Goal: Task Accomplishment & Management: Manage account settings

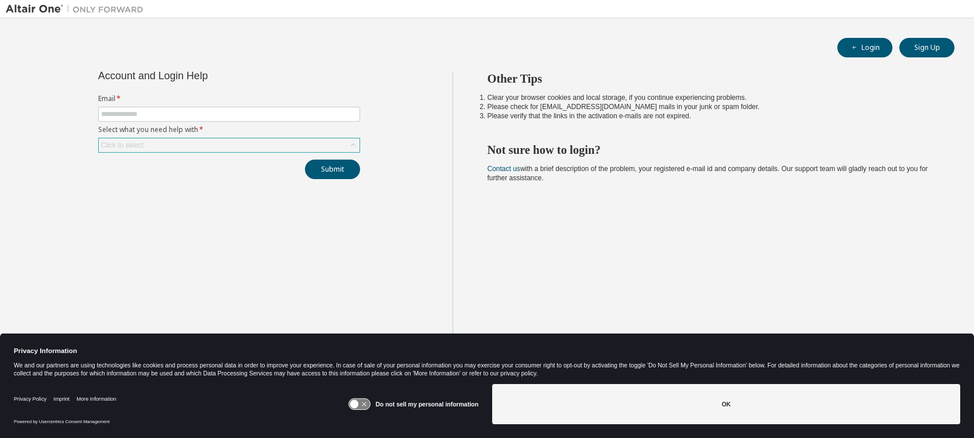
click at [286, 142] on div "Click to select" at bounding box center [229, 145] width 261 height 14
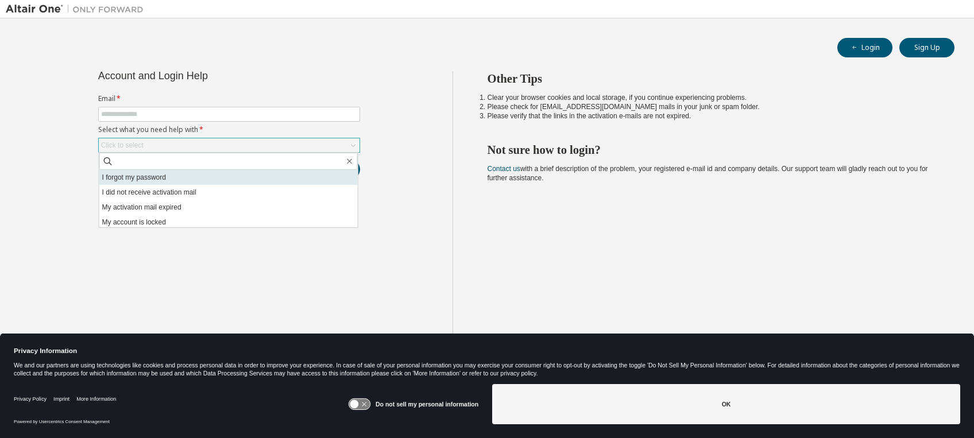
click at [179, 176] on li "I forgot my password" at bounding box center [228, 177] width 258 height 15
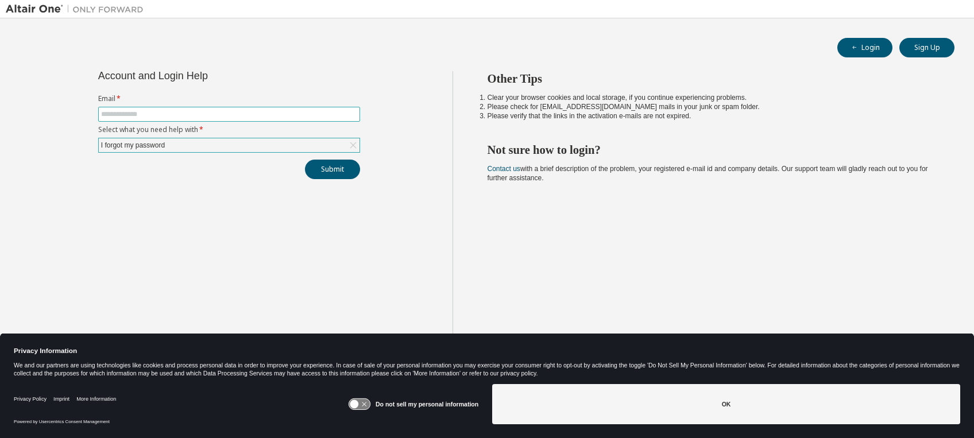
click at [188, 113] on input "text" at bounding box center [229, 114] width 256 height 9
type input "**********"
click at [318, 165] on button "Submit" at bounding box center [332, 170] width 55 height 20
click at [338, 172] on button "Submit" at bounding box center [332, 170] width 55 height 20
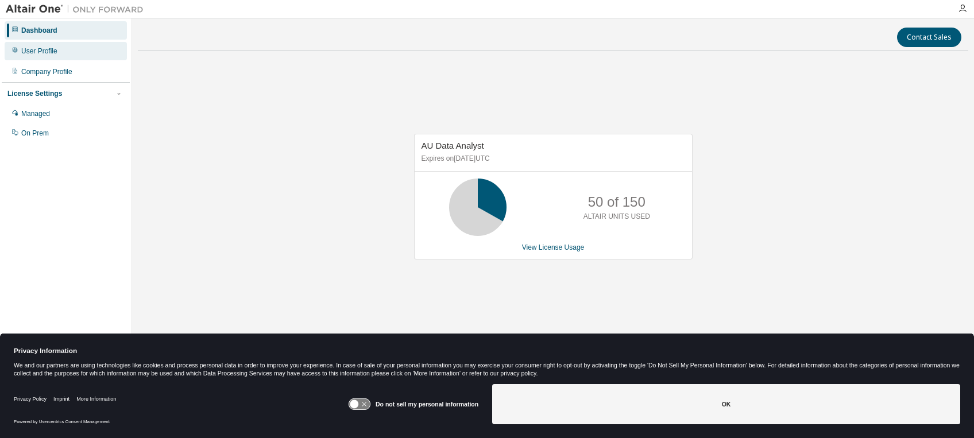
click at [56, 46] on div "User Profile" at bounding box center [66, 51] width 122 height 18
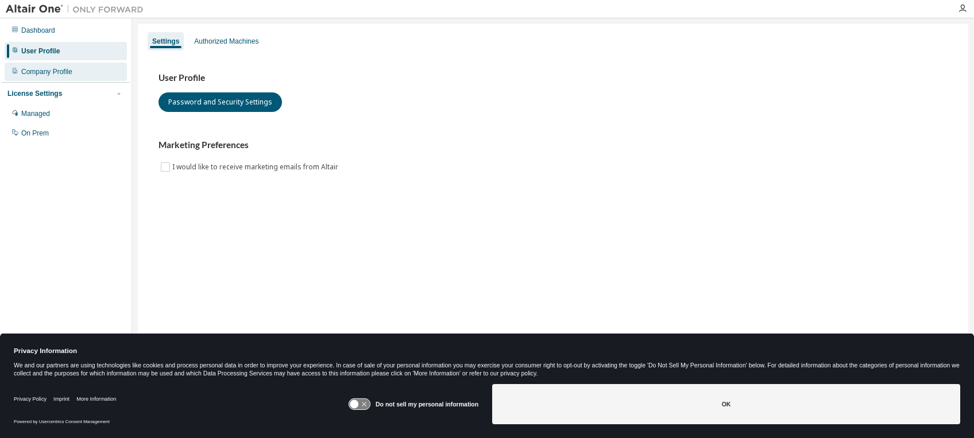
click at [57, 67] on div "Company Profile" at bounding box center [46, 71] width 51 height 9
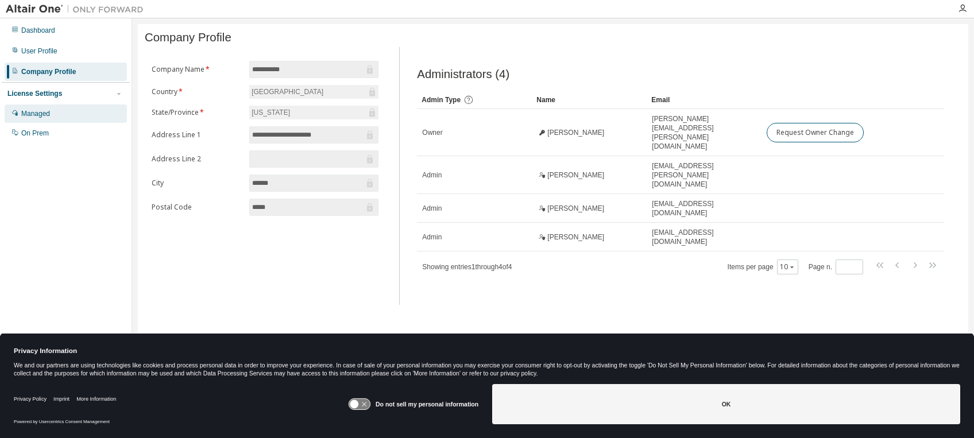
click at [37, 114] on div "Managed" at bounding box center [35, 113] width 29 height 9
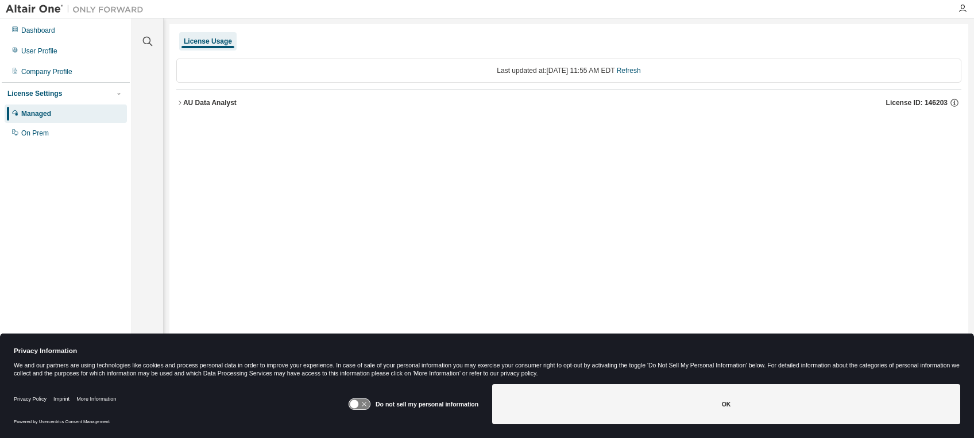
click at [203, 107] on div "AU Data Analyst License ID: 146203" at bounding box center [572, 103] width 778 height 10
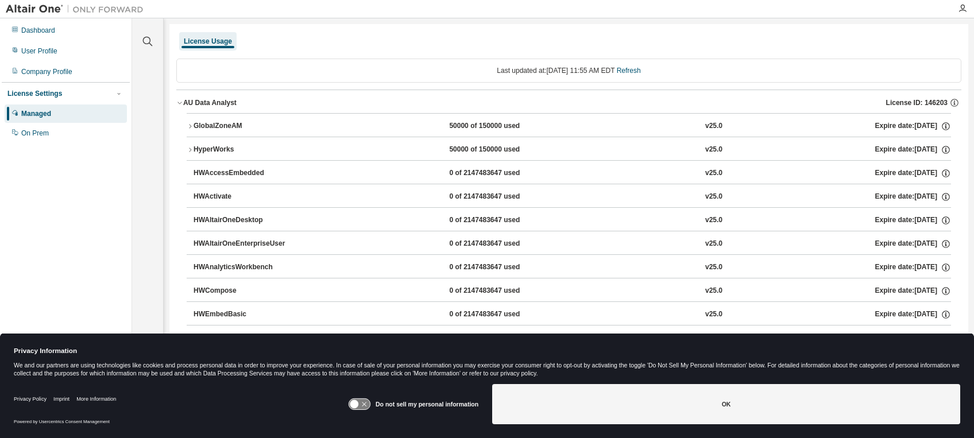
click at [195, 104] on div "AU Data Analyst" at bounding box center [209, 102] width 53 height 9
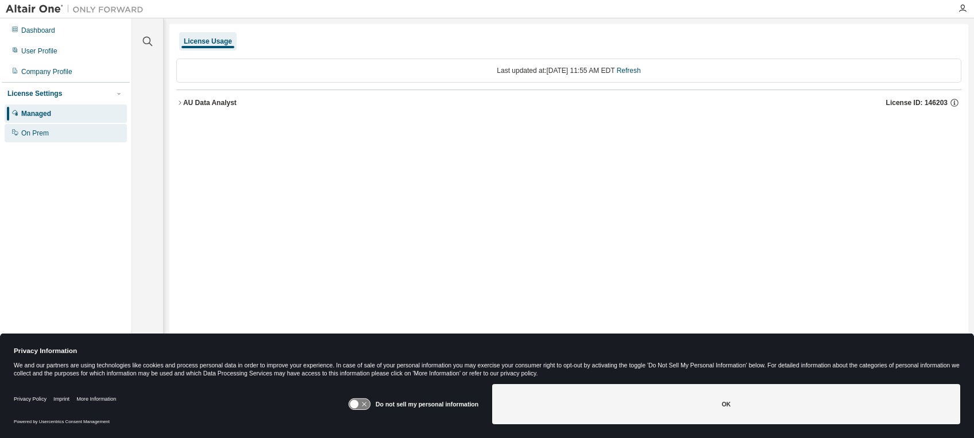
click at [42, 135] on div "On Prem" at bounding box center [35, 133] width 28 height 9
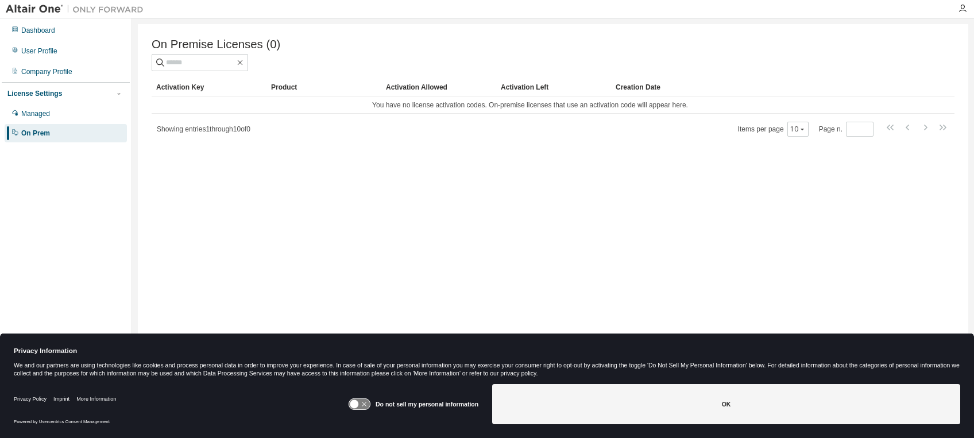
click at [51, 13] on img at bounding box center [78, 8] width 144 height 11
click at [45, 28] on div "Dashboard" at bounding box center [38, 30] width 34 height 9
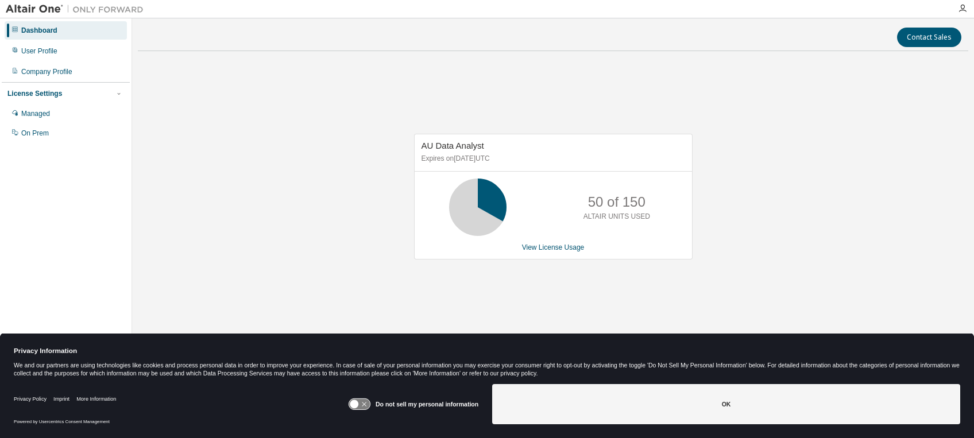
click at [37, 11] on img at bounding box center [78, 8] width 144 height 11
